Goal: Information Seeking & Learning: Check status

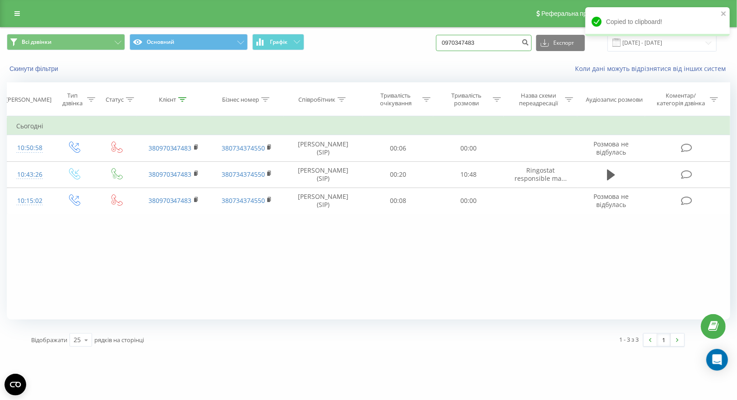
click at [475, 46] on input "0970347483" at bounding box center [484, 43] width 96 height 16
paste input "380973484397"
type input "0970347483380973484397"
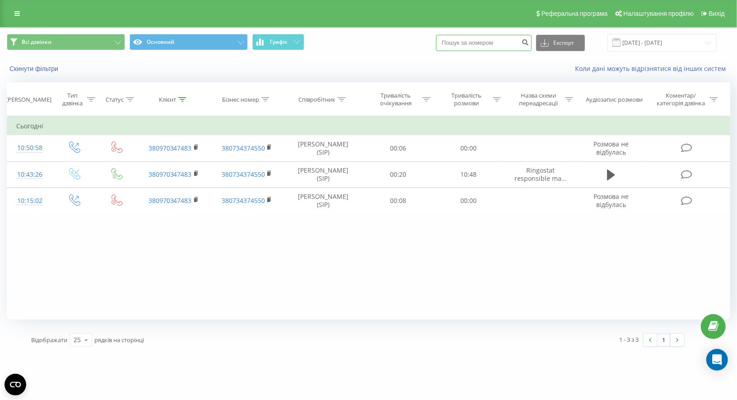
paste input "380973484397"
type input "380973484397"
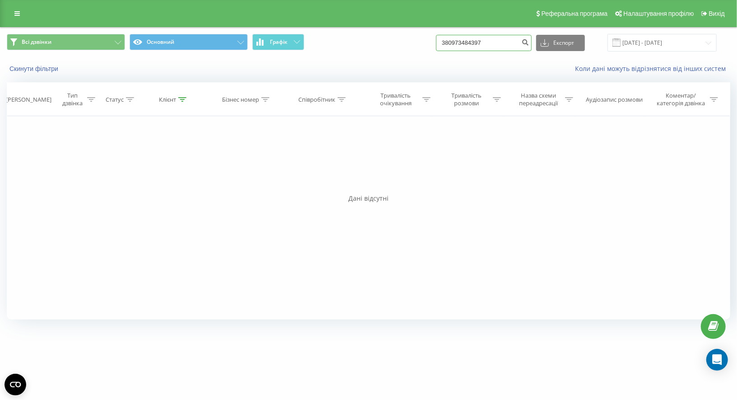
click at [472, 38] on input "380973484397" at bounding box center [484, 43] width 96 height 16
paste input "097-348-43-"
type input "0973484397"
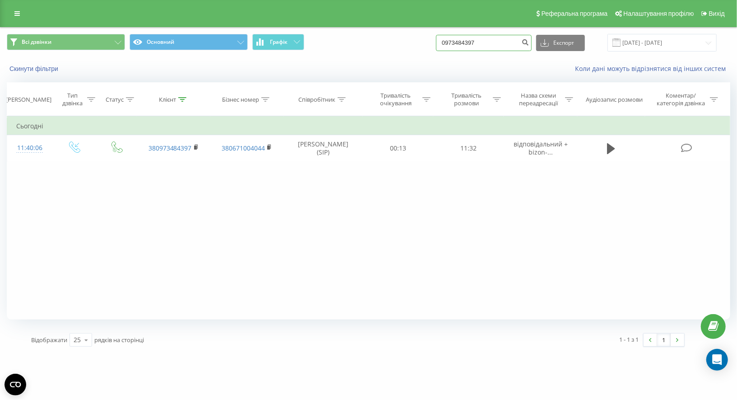
click at [491, 44] on input "0973484397" at bounding box center [484, 43] width 96 height 16
